Goal: Information Seeking & Learning: Learn about a topic

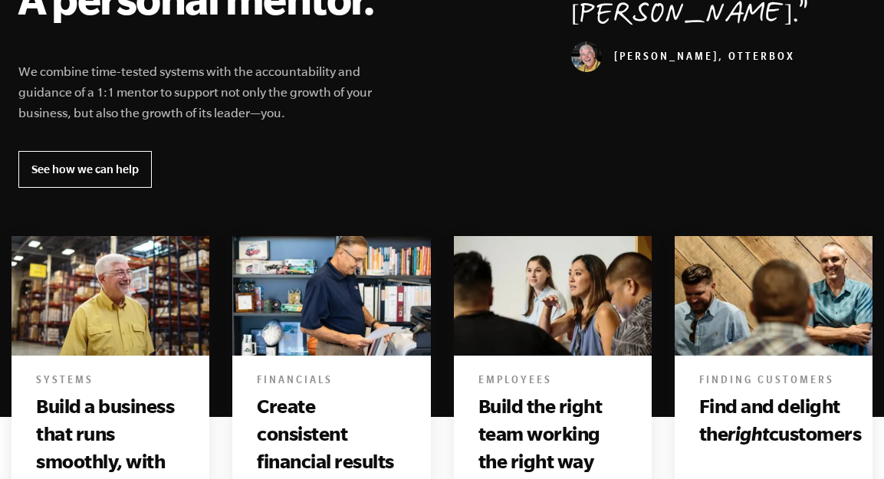
scroll to position [884, 0]
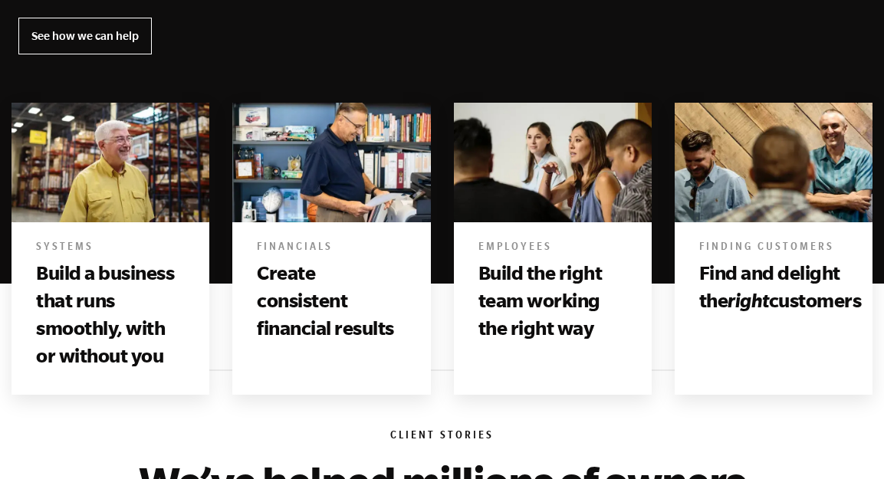
click at [137, 281] on h3 "Build a business that runs smoothly, with or without you" at bounding box center [110, 314] width 149 height 111
click at [93, 320] on h3 "Build a business that runs smoothly, with or without you" at bounding box center [110, 314] width 149 height 111
click at [127, 184] on img at bounding box center [111, 163] width 198 height 120
click at [64, 239] on div "Systems Build a business that runs smoothly, with or without you" at bounding box center [111, 308] width 198 height 172
click at [117, 155] on img at bounding box center [111, 163] width 198 height 120
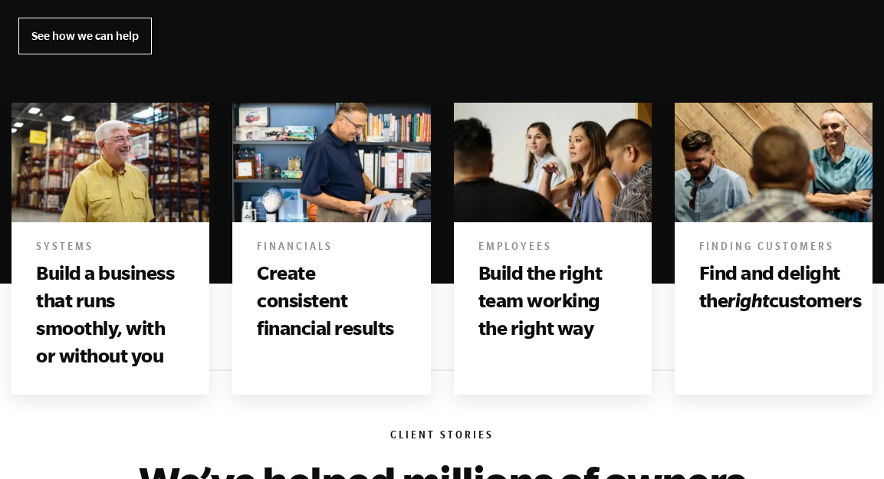
click at [315, 226] on div "Financials Create consistent financial results" at bounding box center [331, 294] width 198 height 144
click at [502, 224] on div "Employees Build the right team working the right way" at bounding box center [553, 294] width 198 height 144
click at [729, 257] on div "Finding Customers Find and delight the right customers" at bounding box center [774, 280] width 198 height 117
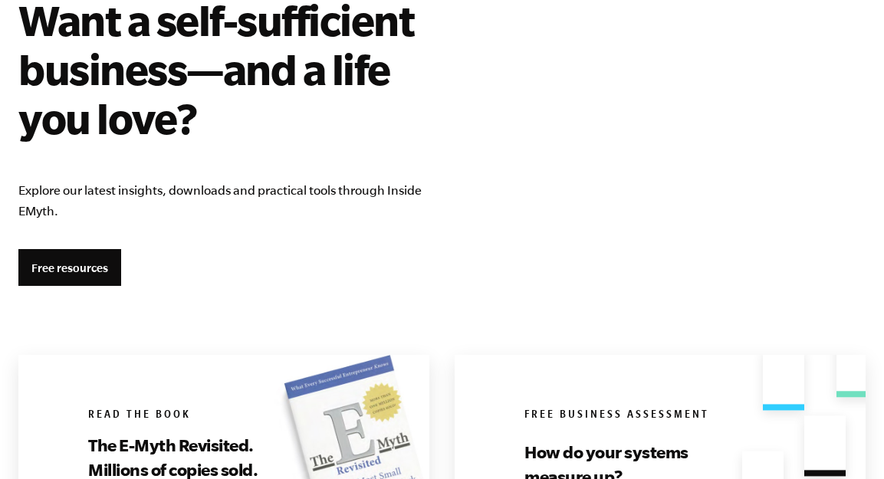
scroll to position [2955, 0]
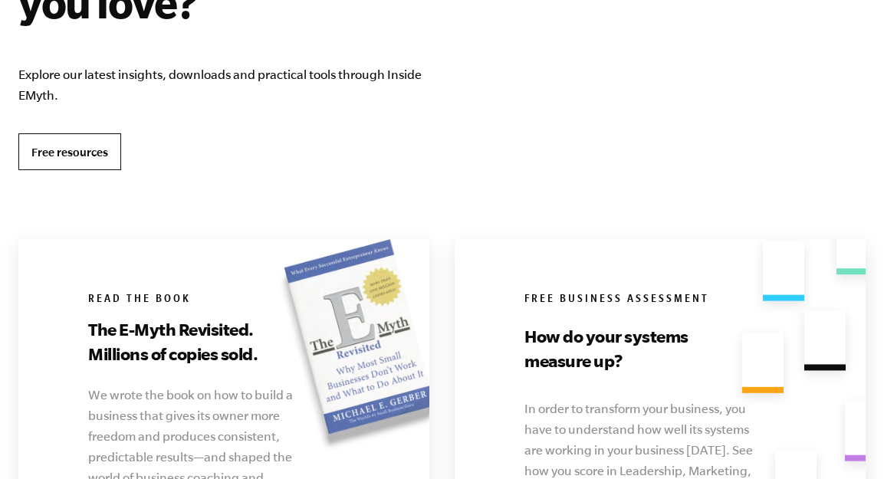
click at [92, 151] on link "Free resources" at bounding box center [69, 151] width 103 height 37
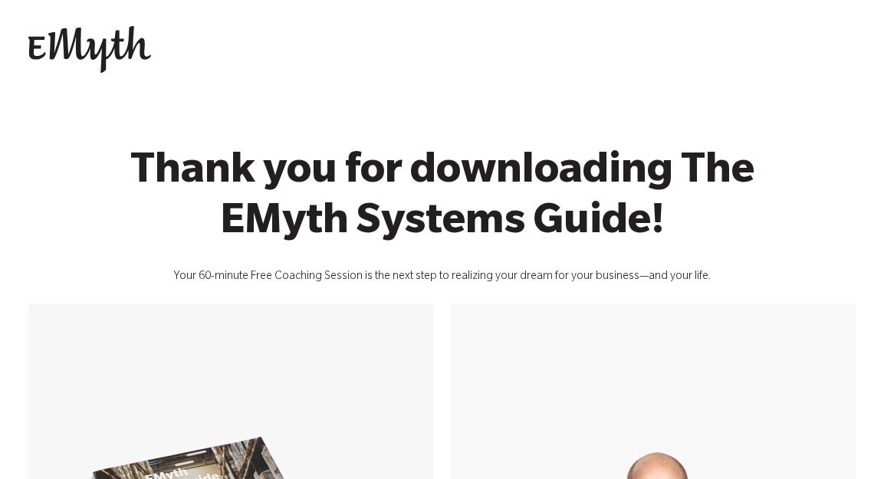
click at [127, 38] on img at bounding box center [89, 50] width 123 height 48
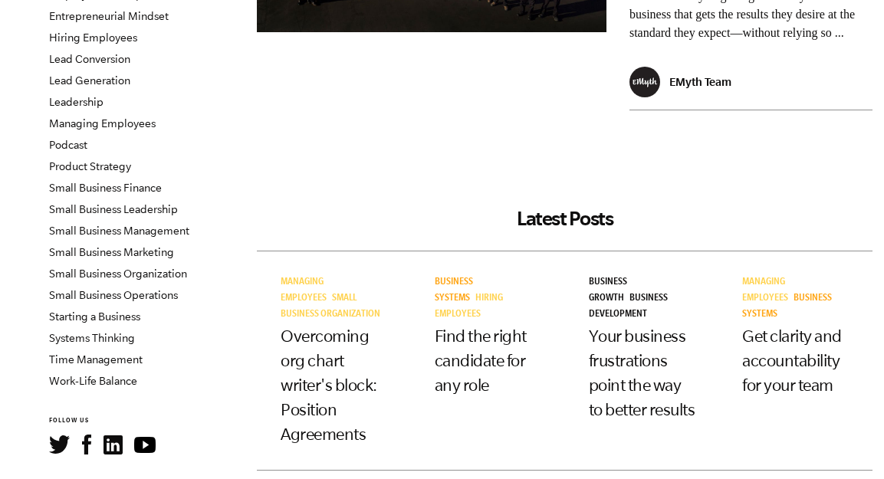
scroll to position [351, 0]
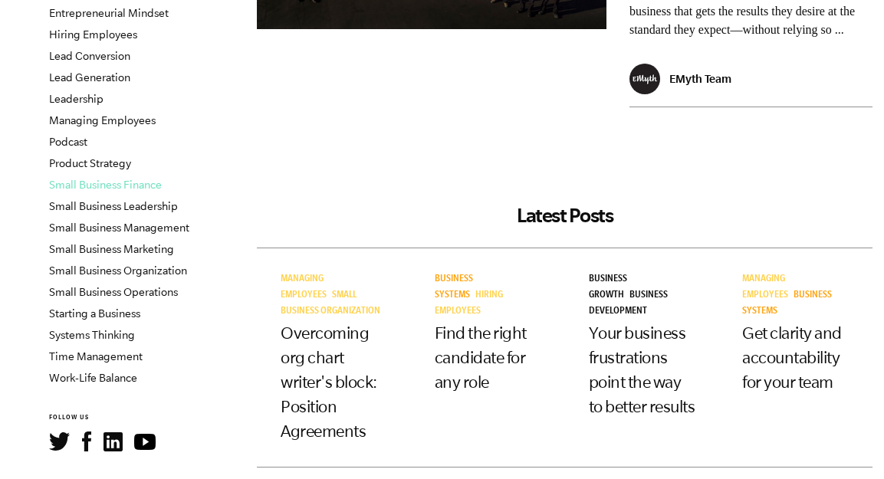
click at [131, 184] on link "Small Business Finance" at bounding box center [105, 185] width 113 height 12
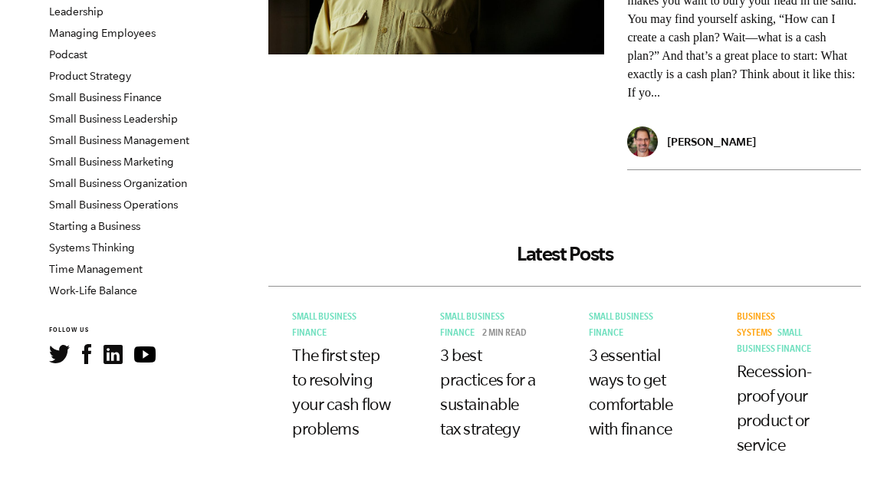
scroll to position [516, 0]
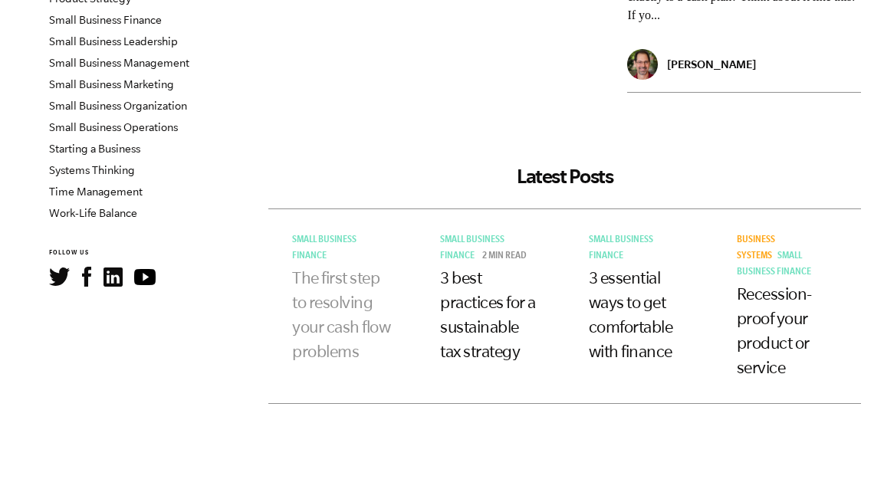
click at [324, 301] on link "The first step to resolving your cash flow problems" at bounding box center [341, 314] width 98 height 92
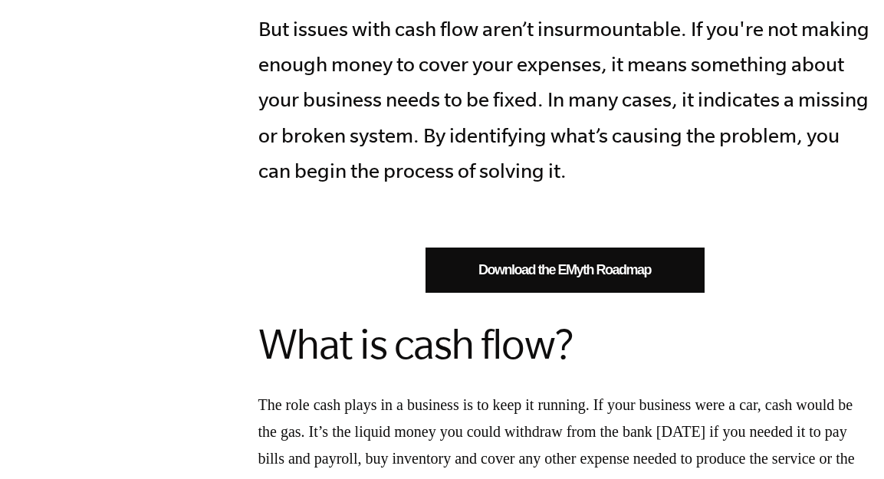
scroll to position [808, 0]
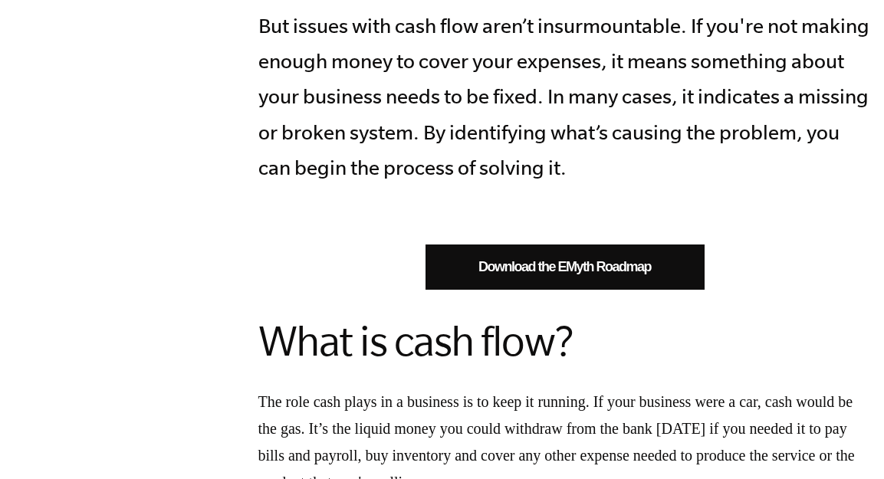
click at [552, 245] on link "Download the EMyth Roadmap" at bounding box center [565, 267] width 279 height 45
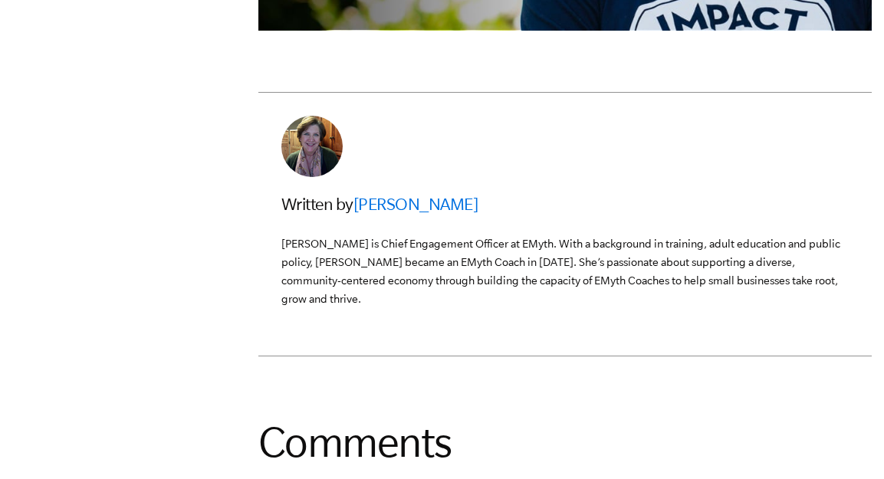
scroll to position [3970, 0]
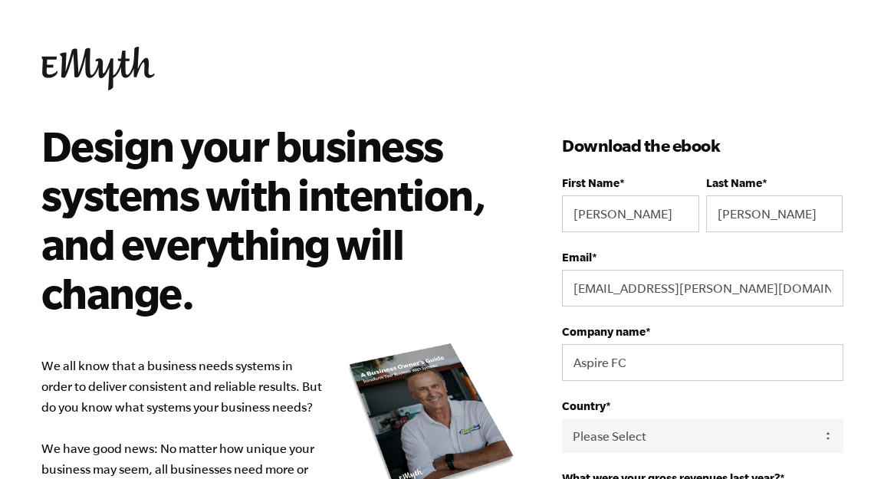
select select "501-750K"
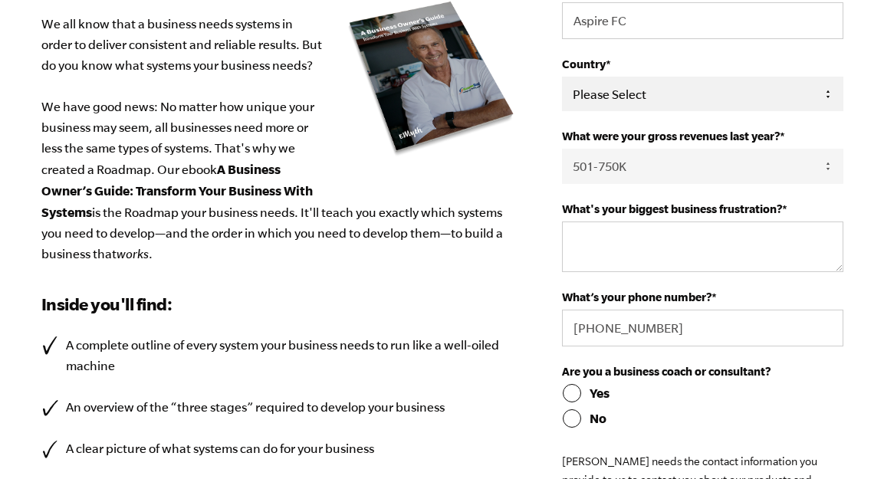
scroll to position [339, 0]
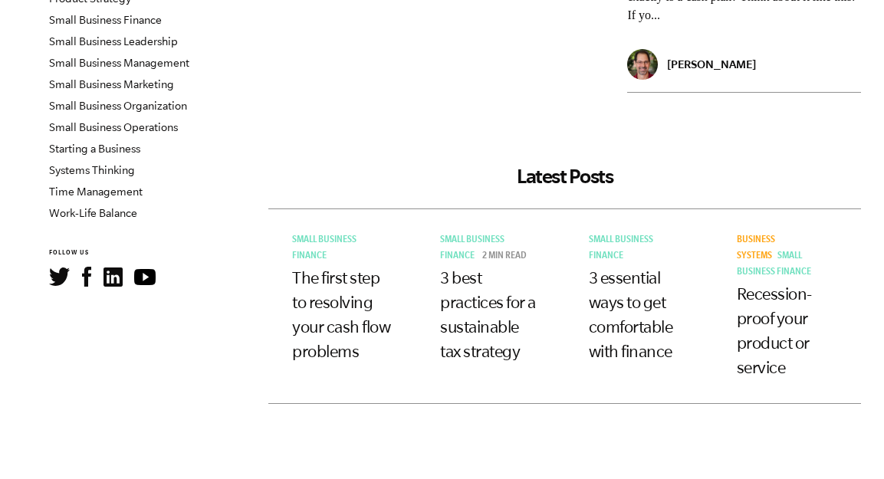
click at [471, 311] on h3 "3 best practices for a sustainable tax strategy" at bounding box center [490, 314] width 100 height 98
click at [473, 297] on link "3 best practices for a sustainable tax strategy" at bounding box center [488, 314] width 96 height 92
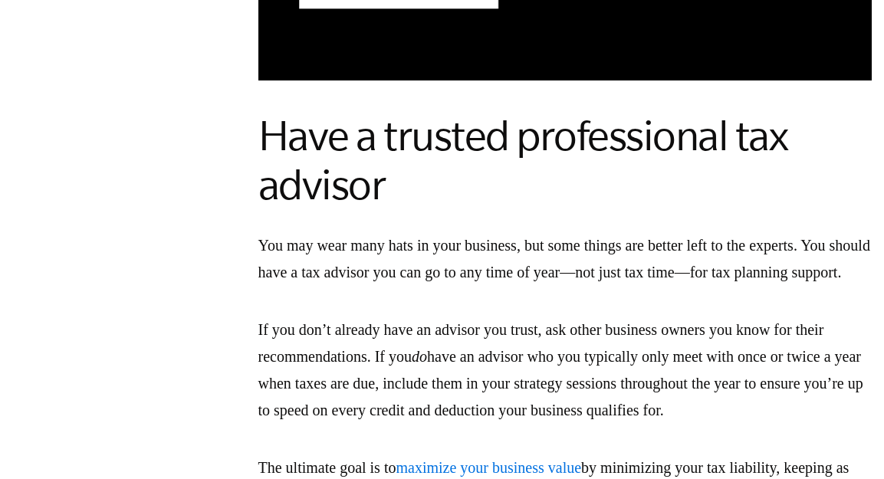
scroll to position [2249, 0]
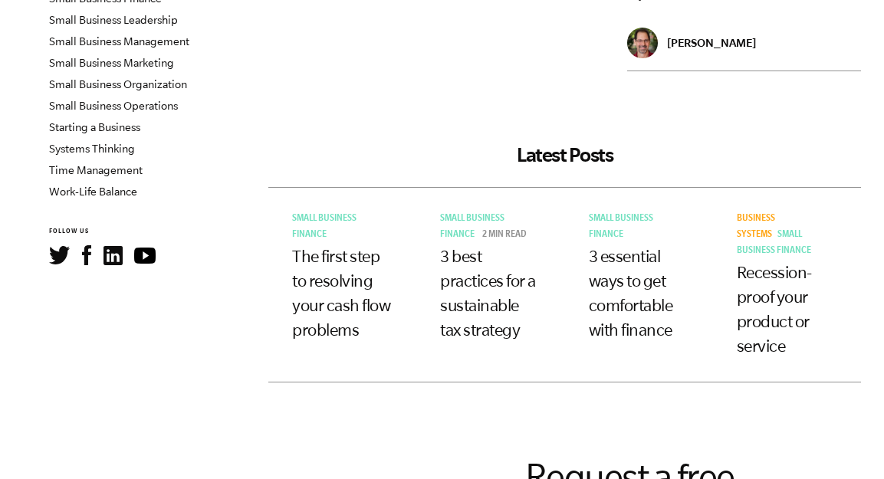
scroll to position [541, 0]
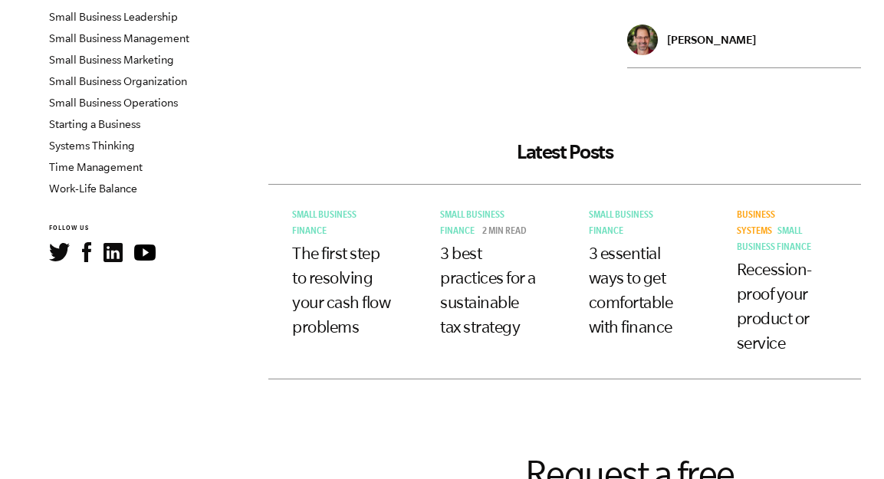
click at [655, 284] on h3 "3 essential ways to get comfortable with finance" at bounding box center [639, 290] width 100 height 98
click at [648, 276] on link "3 essential ways to get comfortable with finance" at bounding box center [631, 290] width 84 height 92
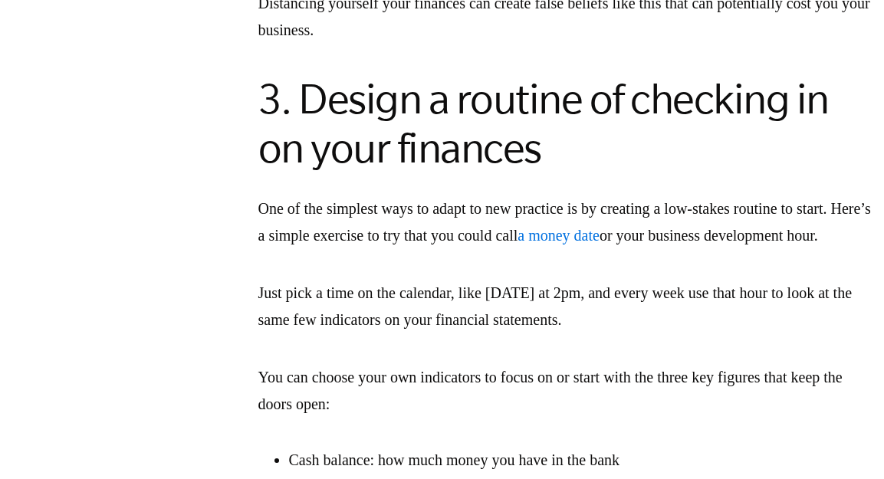
scroll to position [3248, 0]
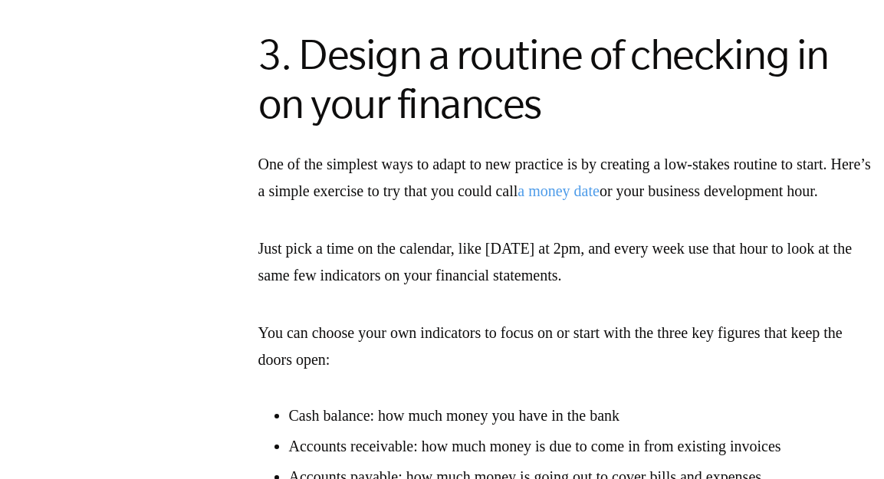
click at [600, 199] on span "a money date" at bounding box center [559, 191] width 82 height 17
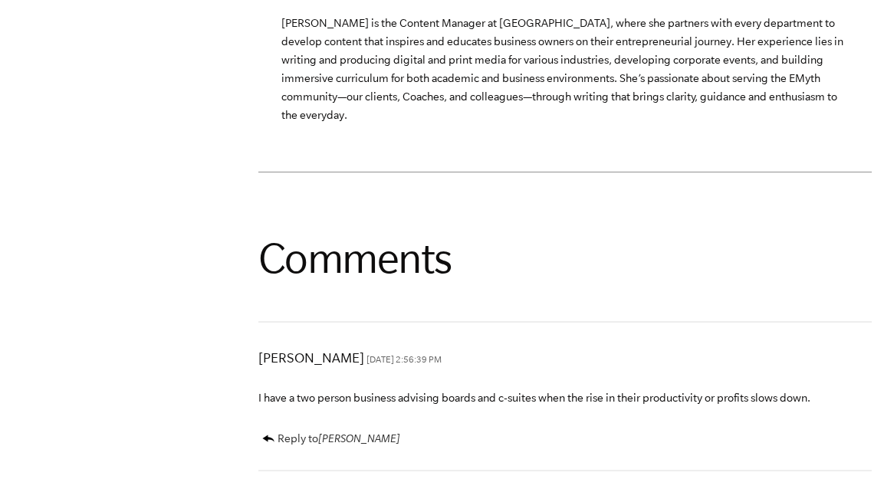
scroll to position [4195, 0]
